Goal: Task Accomplishment & Management: Use online tool/utility

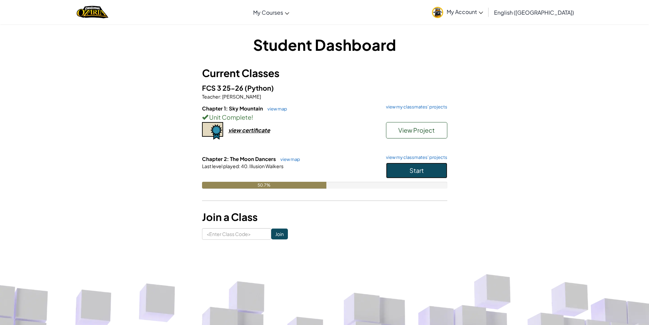
click at [396, 171] on button "Start" at bounding box center [416, 170] width 61 height 16
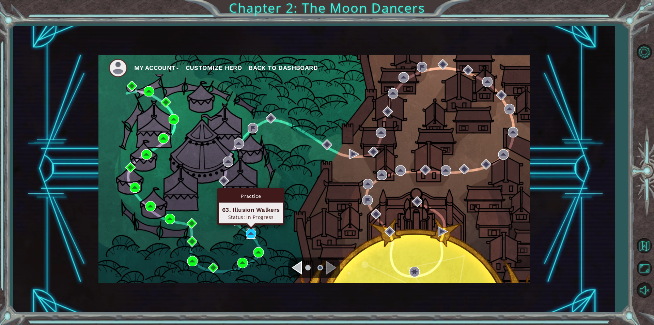
click at [247, 230] on img at bounding box center [251, 233] width 10 height 10
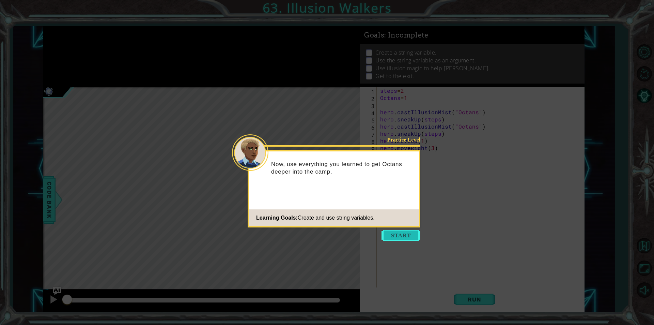
click at [398, 236] on button "Start" at bounding box center [400, 235] width 39 height 11
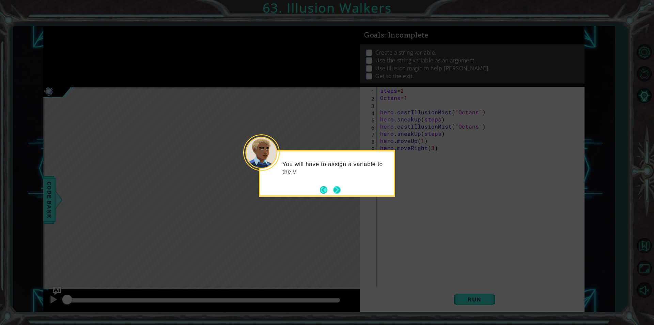
click at [339, 191] on button "Next" at bounding box center [336, 189] width 7 height 7
